Goal: Find specific page/section: Find specific page/section

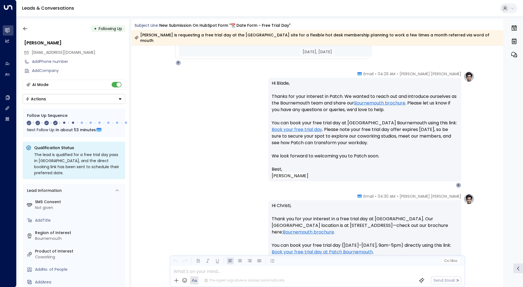
scroll to position [937, 0]
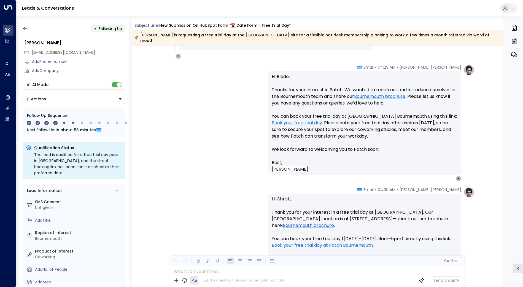
click at [25, 23] on div "• Following Up [PERSON_NAME] [PERSON_NAME][EMAIL_ADDRESS][DOMAIN_NAME] Add Phon…" at bounding box center [74, 153] width 110 height 268
click at [25, 26] on icon "button" at bounding box center [26, 29] width 6 height 6
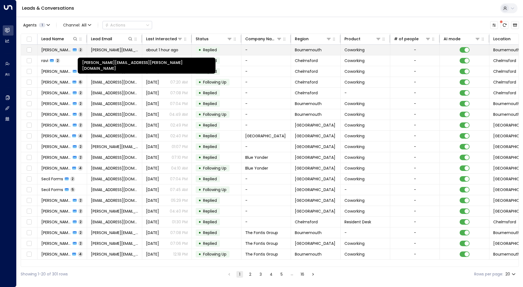
click at [103, 48] on span "[PERSON_NAME][EMAIL_ADDRESS][PERSON_NAME][DOMAIN_NAME]" at bounding box center [114, 50] width 47 height 6
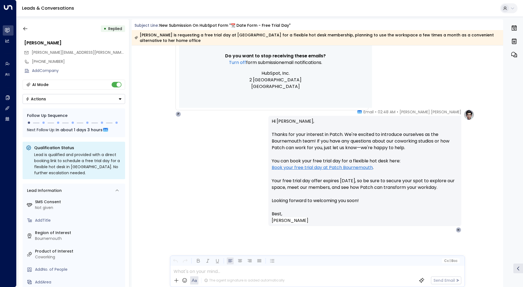
scroll to position [434, 0]
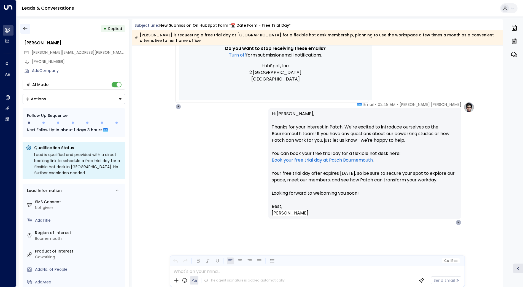
click at [24, 31] on icon "button" at bounding box center [26, 29] width 6 height 6
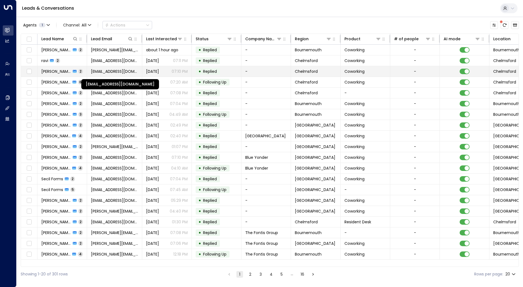
click at [108, 68] on td "[EMAIL_ADDRESS][DOMAIN_NAME]" at bounding box center [114, 71] width 55 height 10
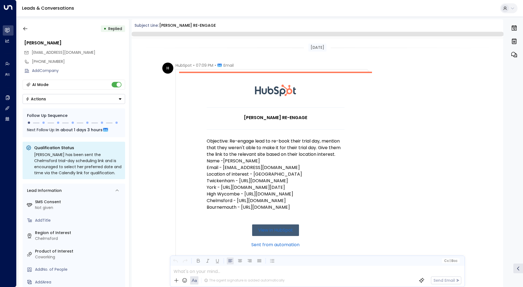
scroll to position [286, 0]
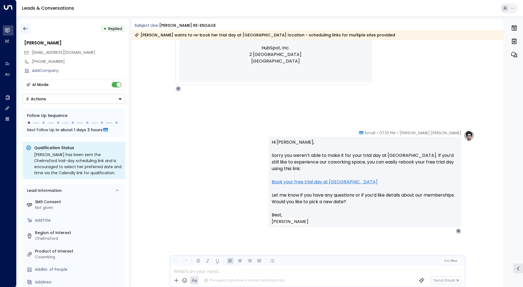
click at [26, 30] on icon "button" at bounding box center [26, 29] width 6 height 6
